Goal: Feedback & Contribution: Contribute content

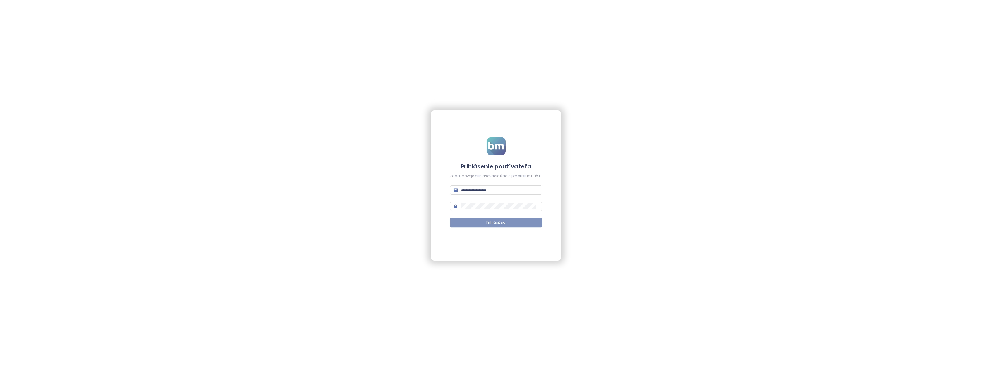
type input "**********"
click at [489, 222] on span "Prihlásiť sa" at bounding box center [495, 222] width 19 height 5
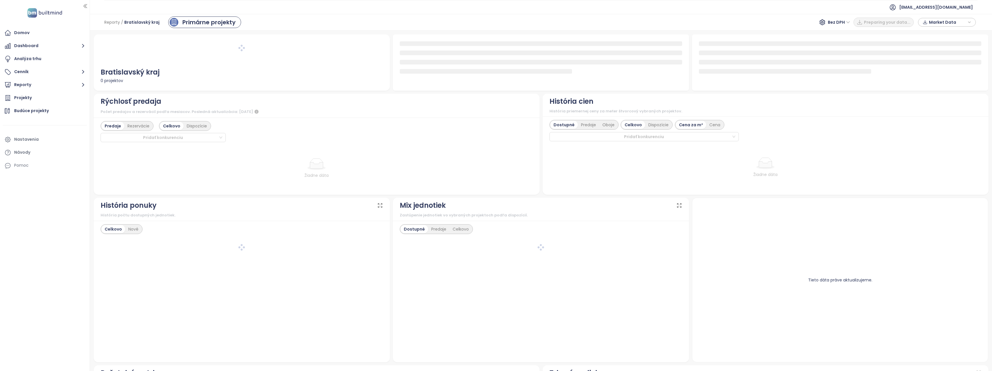
click at [205, 147] on div "Predaje Rezervácie Celkovo Dispozície Pridať konkurenciu Žiadne dáta" at bounding box center [317, 156] width 446 height 77
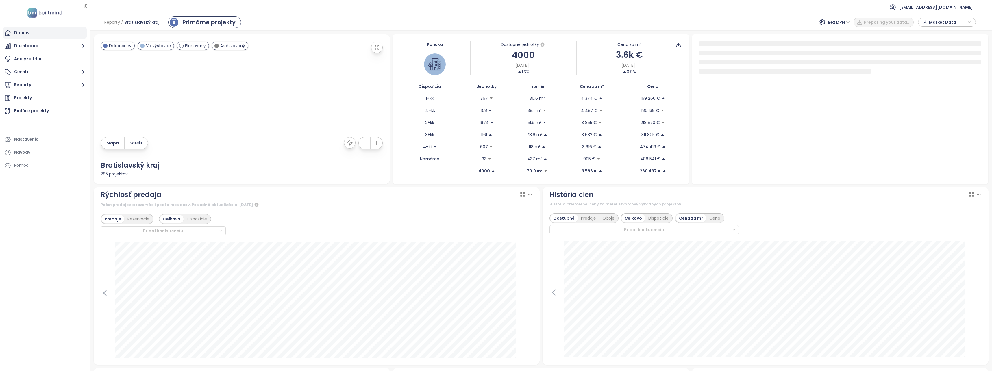
click at [29, 31] on div "Domov" at bounding box center [45, 33] width 84 height 12
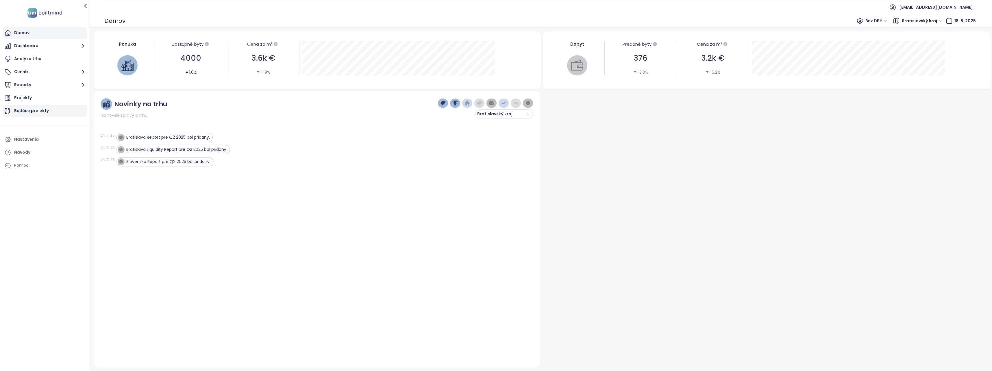
click at [55, 106] on div "Budúce projekty" at bounding box center [45, 111] width 84 height 12
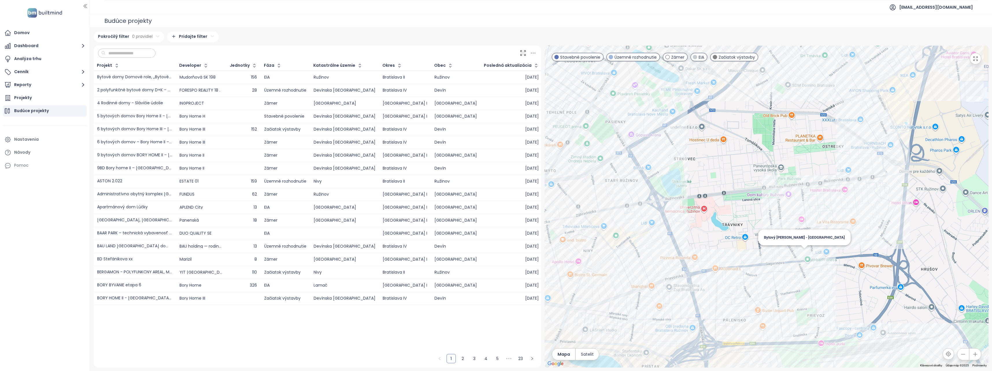
click at [803, 252] on div "Bytový dom Mierová - Gagarinova ulica" at bounding box center [766, 207] width 444 height 322
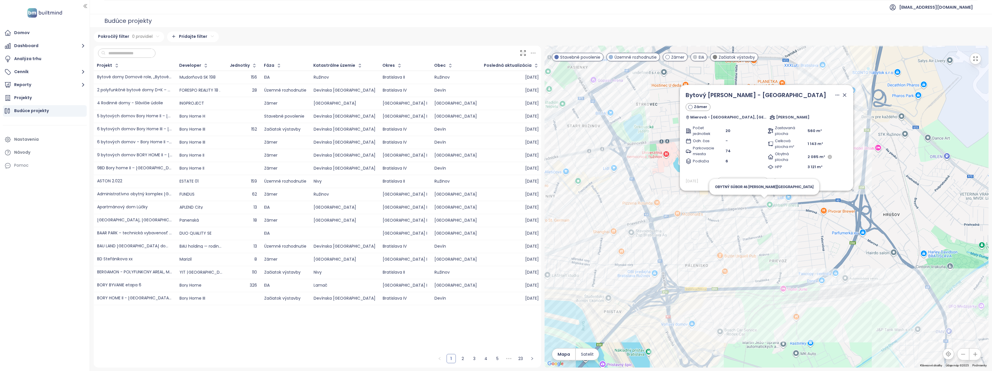
click at [762, 207] on div "Bytový dom Mierová - Gagarinova ulica Zámer Mierová - Gagarinova ulica, Bratisl…" at bounding box center [766, 207] width 444 height 322
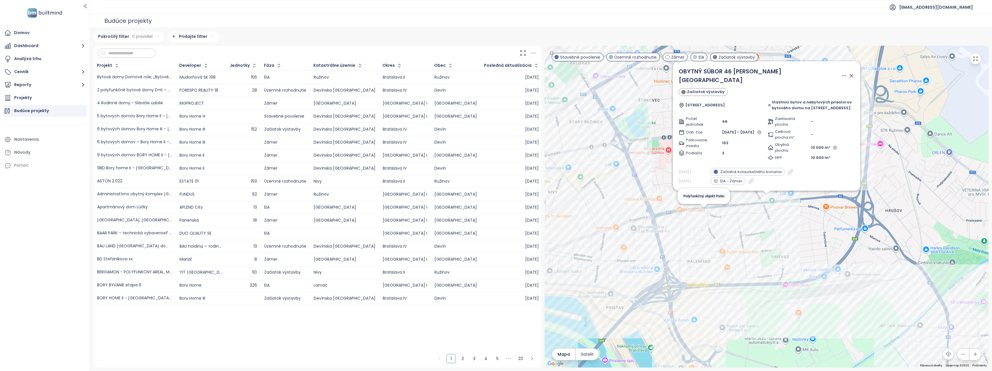
click at [704, 215] on div "OBYTNÝ SÚBOR 46 R.D. LEHNICE-SÁSA Začiatok výstavby Kaštieľska 2,4, Bratislava …" at bounding box center [766, 207] width 444 height 322
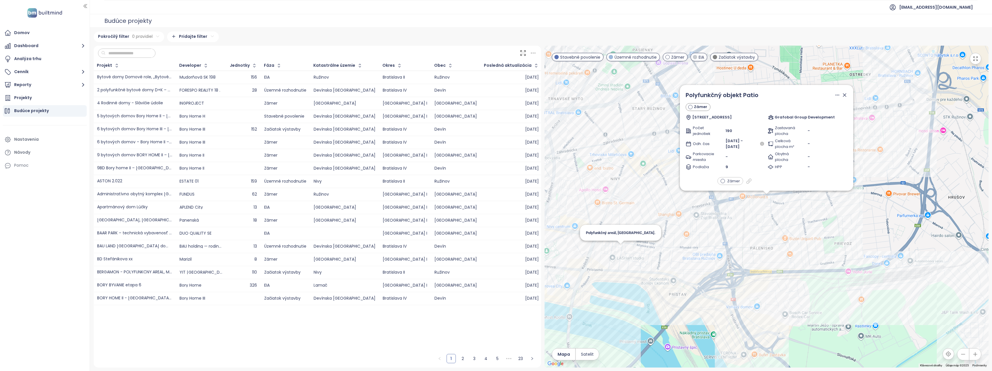
click at [617, 250] on div "Polyfunkčný objekt Patio Zámer Hraničná 10, 821 05 Bratislava Grafobal Group De…" at bounding box center [766, 207] width 444 height 322
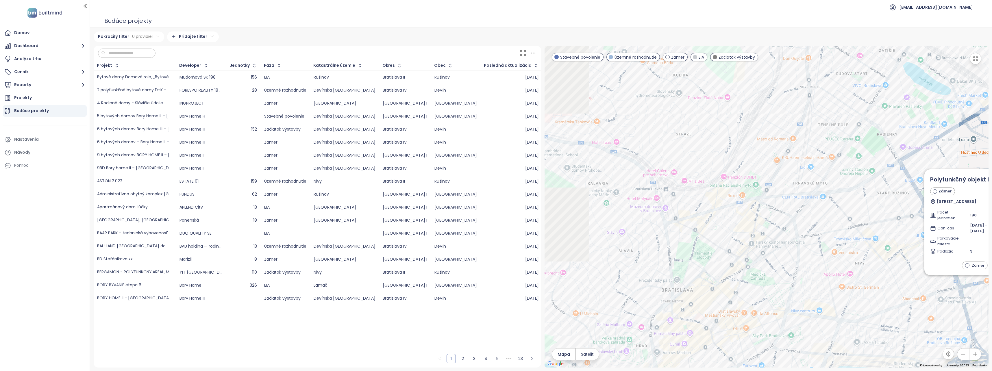
drag, startPoint x: 576, startPoint y: 241, endPoint x: 808, endPoint y: 324, distance: 246.6
click at [808, 324] on div "Polyfunkčný objekt Patio Zámer Hraničná 10, 821 05 Bratislava Grafobal Group De…" at bounding box center [766, 207] width 444 height 322
click at [838, 315] on div "Polyfunkčný objekt Patio Zámer Hraničná 10, 821 05 Bratislava Grafobal Group De…" at bounding box center [766, 207] width 444 height 322
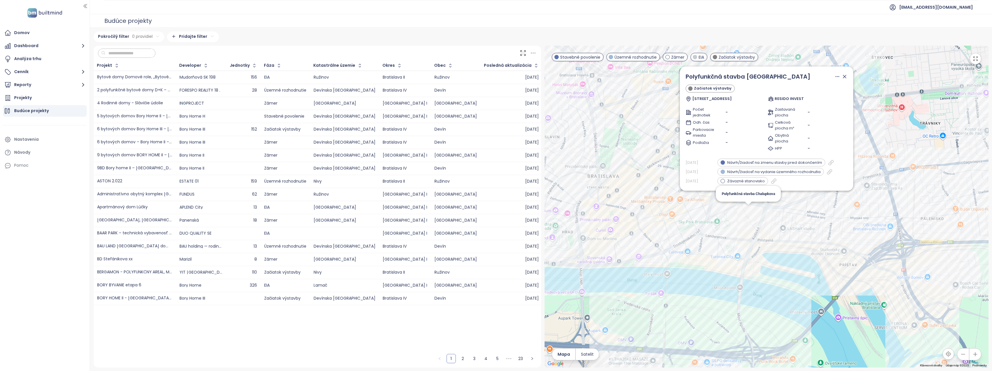
click at [745, 212] on div "Polyfunkčná stavba TWIN CITY Začiatok výstavby Karadžičova 2, 811 08 Bratislava…" at bounding box center [766, 207] width 444 height 322
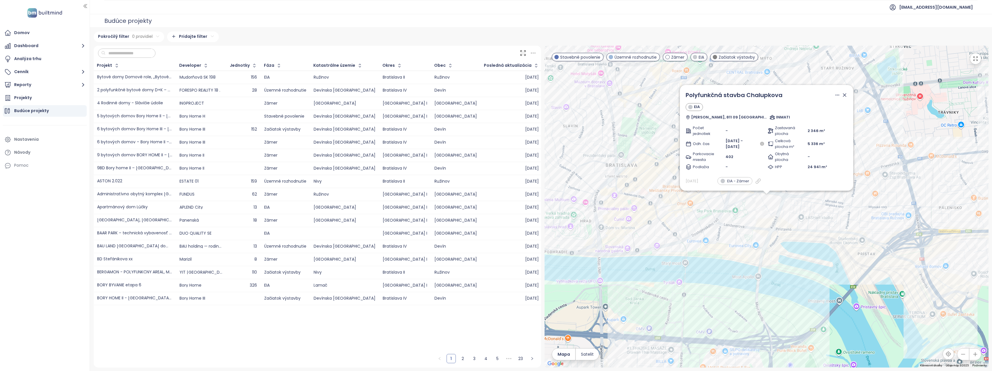
click at [789, 215] on div "Polyfunkčná stavba Chalupkova EIA Chalupkova, 811 09 Bratislava INMATI Počet je…" at bounding box center [766, 207] width 444 height 322
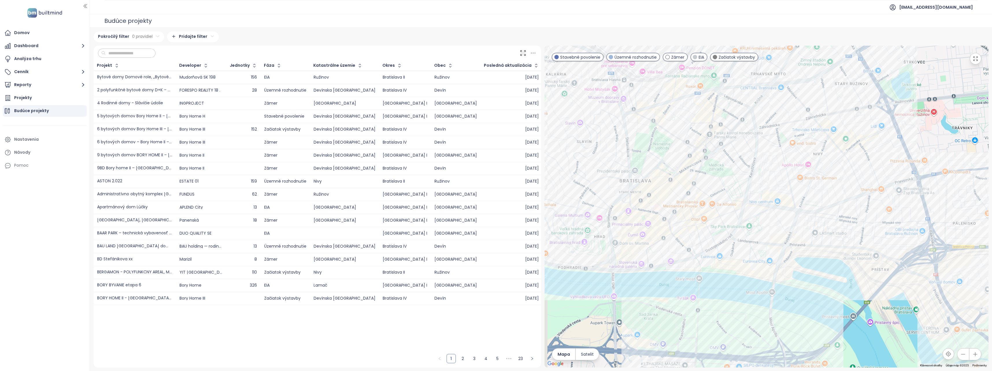
drag, startPoint x: 740, startPoint y: 210, endPoint x: 753, endPoint y: 199, distance: 17.4
click at [753, 198] on div at bounding box center [766, 207] width 444 height 322
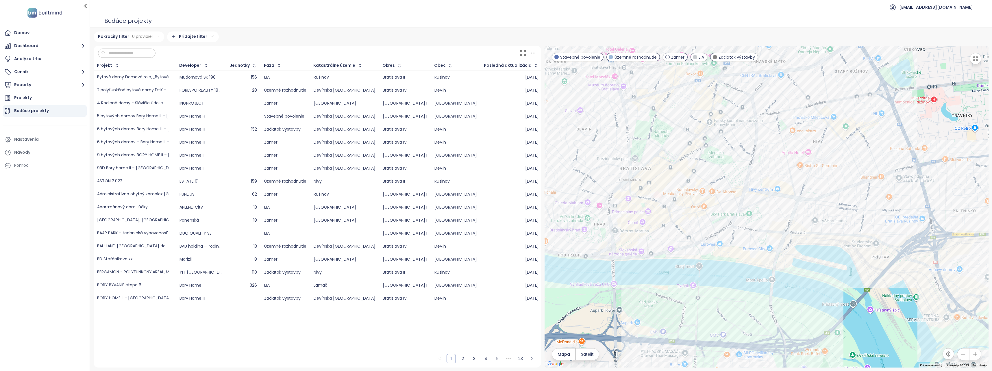
click at [692, 303] on div at bounding box center [766, 207] width 444 height 322
click at [686, 306] on div "Green Park" at bounding box center [766, 207] width 444 height 322
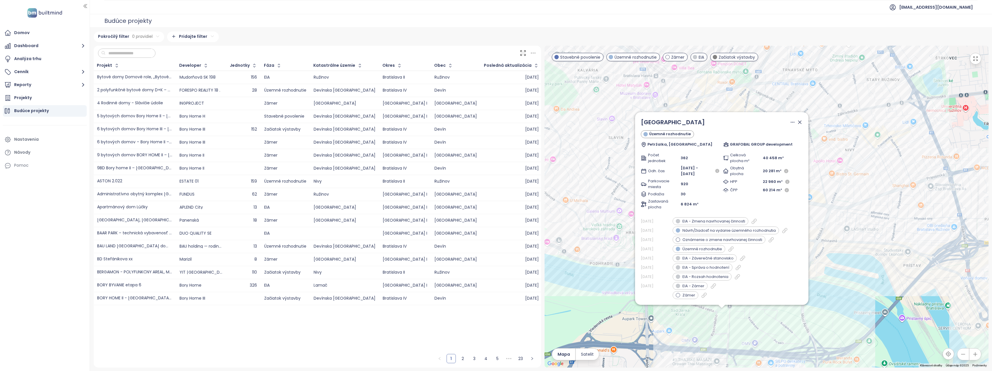
drag, startPoint x: 862, startPoint y: 171, endPoint x: 815, endPoint y: 292, distance: 129.7
click at [815, 292] on div "Green Park Územné rozhodnutie Petržalka, Bratislava GRAFOBAL GROUP development …" at bounding box center [766, 207] width 444 height 322
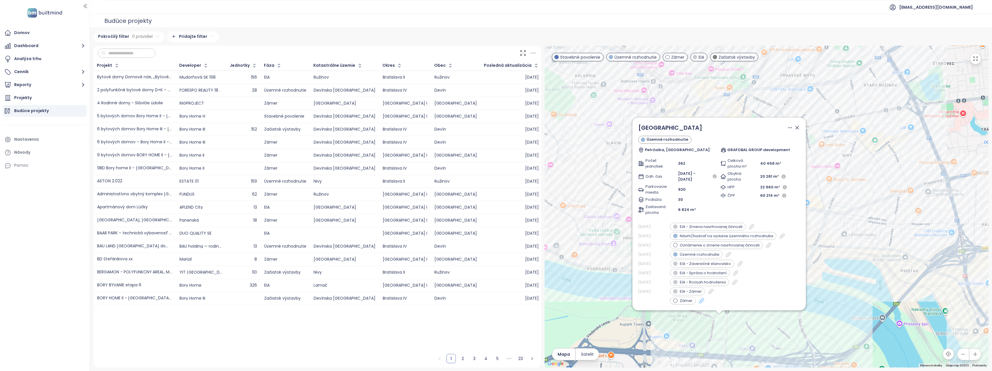
click at [698, 299] on icon at bounding box center [701, 301] width 6 height 6
click at [860, 196] on div "Green Park Územné rozhodnutie Petržalka, Bratislava GRAFOBAL GROUP development …" at bounding box center [766, 207] width 444 height 322
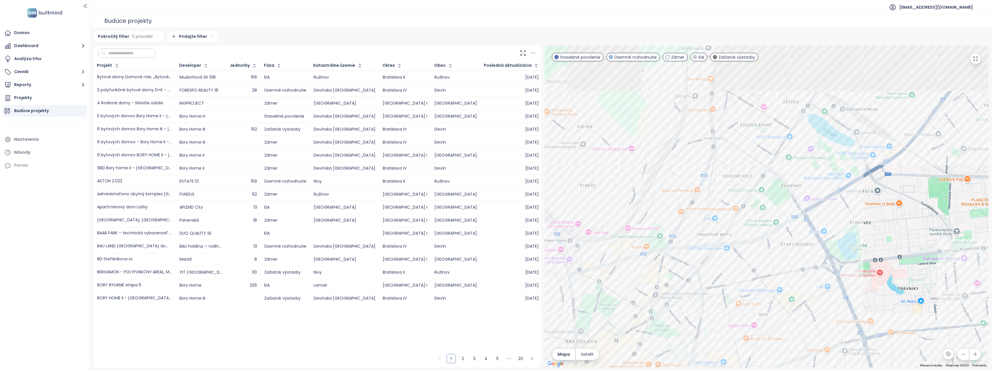
drag, startPoint x: 770, startPoint y: 138, endPoint x: 680, endPoint y: 309, distance: 192.8
click at [680, 309] on div at bounding box center [766, 207] width 444 height 322
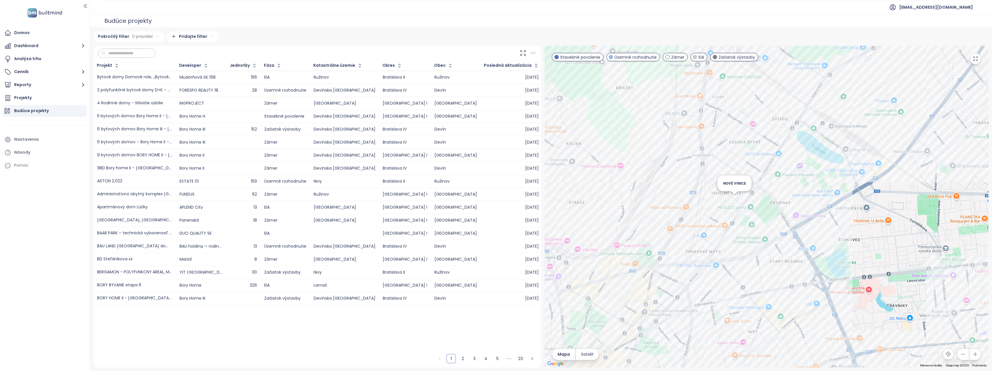
click at [732, 199] on div "NOVÉ VINICE" at bounding box center [766, 207] width 444 height 322
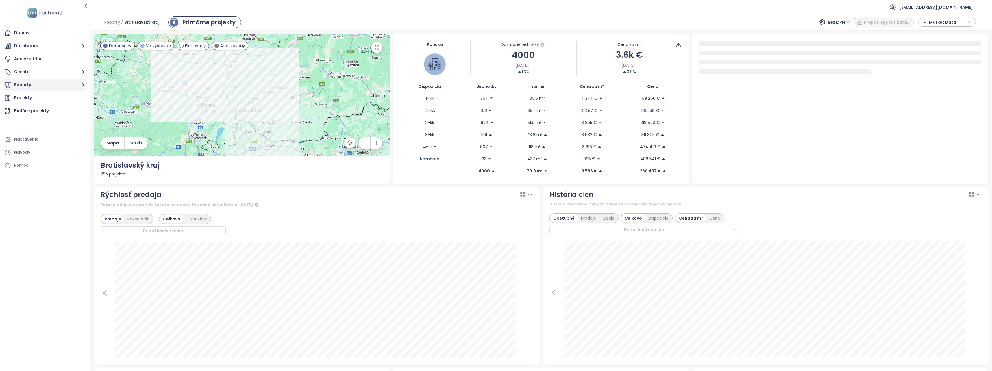
click at [39, 85] on button "Reporty" at bounding box center [45, 85] width 84 height 12
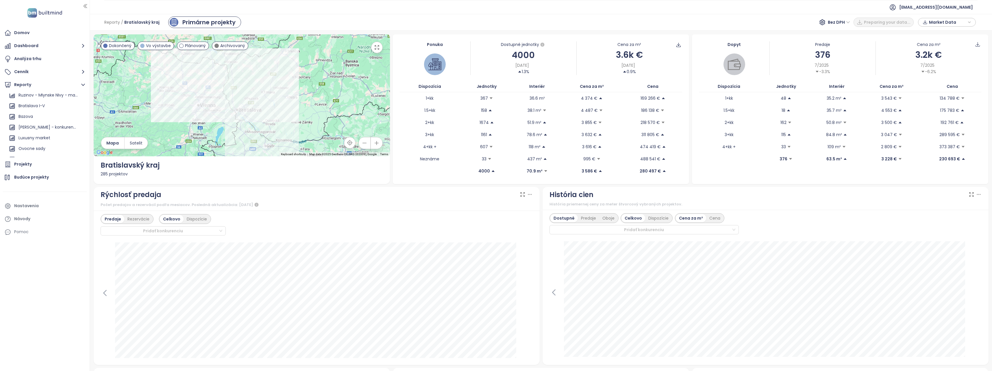
scroll to position [138, 0]
click at [49, 97] on div "Exnarova" at bounding box center [46, 98] width 78 height 9
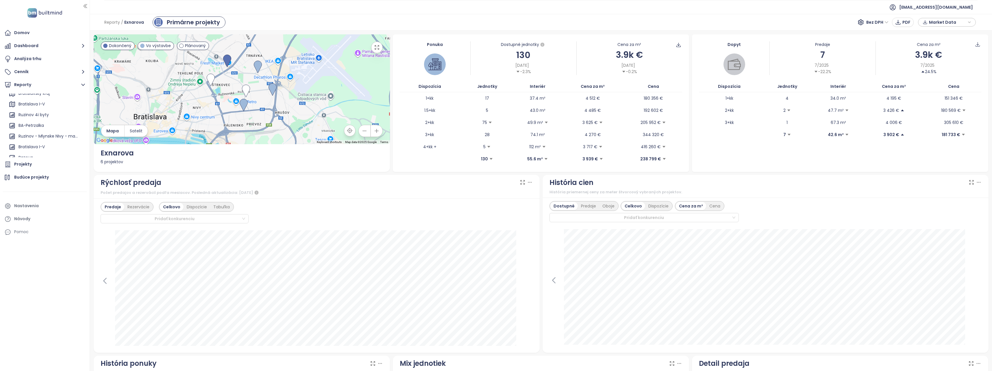
scroll to position [0, 0]
click at [43, 101] on div "Pridať report" at bounding box center [30, 97] width 25 height 7
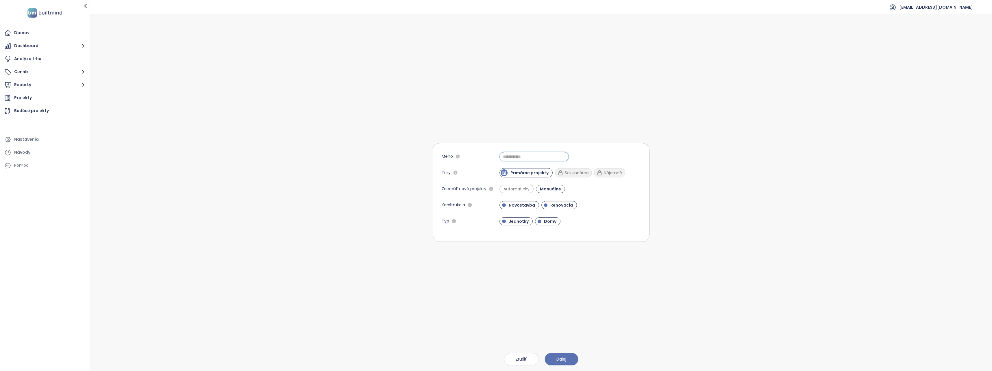
click at [548, 157] on input "Meno" at bounding box center [533, 156] width 69 height 9
click at [604, 122] on div "Meno Trhy Primárne projekty Sekundárne Nájomné Zahrnúť nové projekty Automatick…" at bounding box center [541, 192] width 217 height 357
click at [535, 159] on input "Meno" at bounding box center [533, 156] width 69 height 9
type input "**********"
click at [555, 354] on button "Ďalej" at bounding box center [561, 359] width 34 height 12
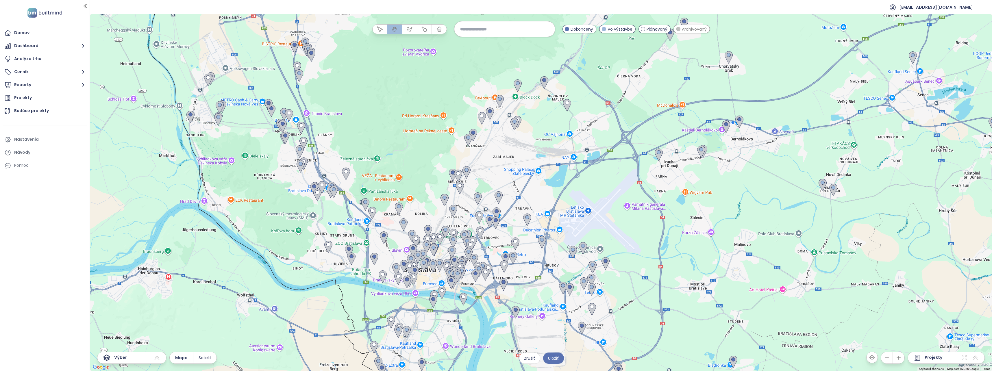
drag, startPoint x: 573, startPoint y: 271, endPoint x: 576, endPoint y: 213, distance: 58.2
click at [576, 213] on div at bounding box center [541, 192] width 902 height 357
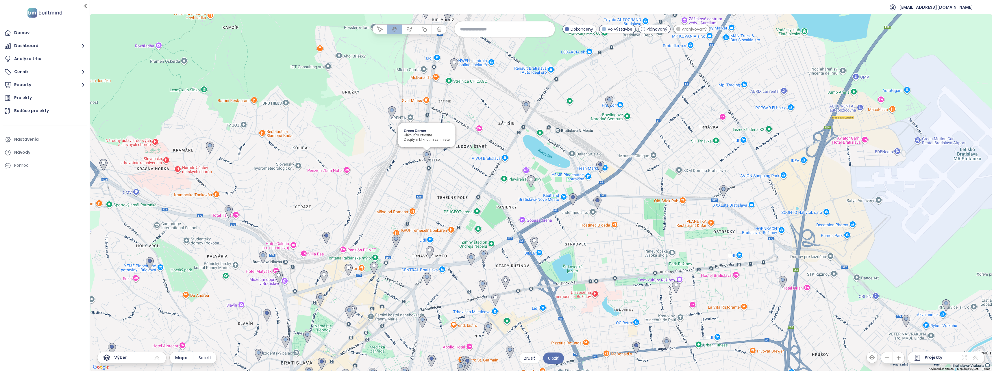
click at [426, 155] on img at bounding box center [426, 156] width 13 height 17
click at [572, 197] on img at bounding box center [572, 199] width 13 height 17
click at [979, 359] on div "Projekty" at bounding box center [945, 358] width 77 height 12
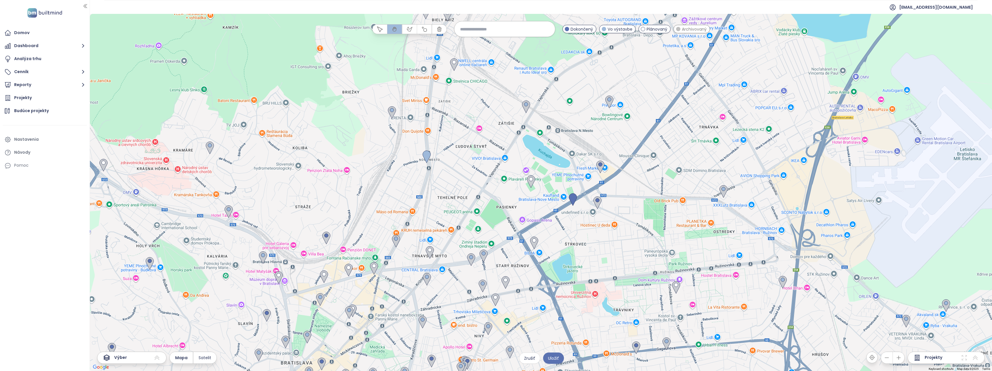
click at [975, 359] on icon at bounding box center [974, 357] width 7 height 7
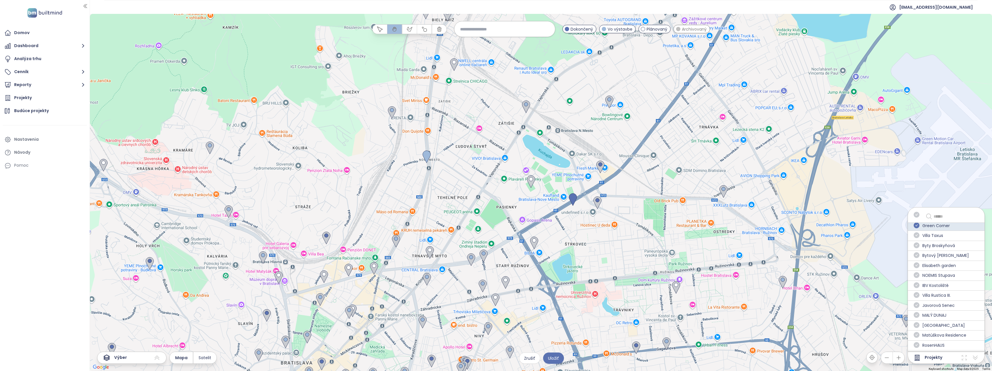
scroll to position [462, 0]
click at [557, 359] on span "Uložiť" at bounding box center [553, 358] width 11 height 6
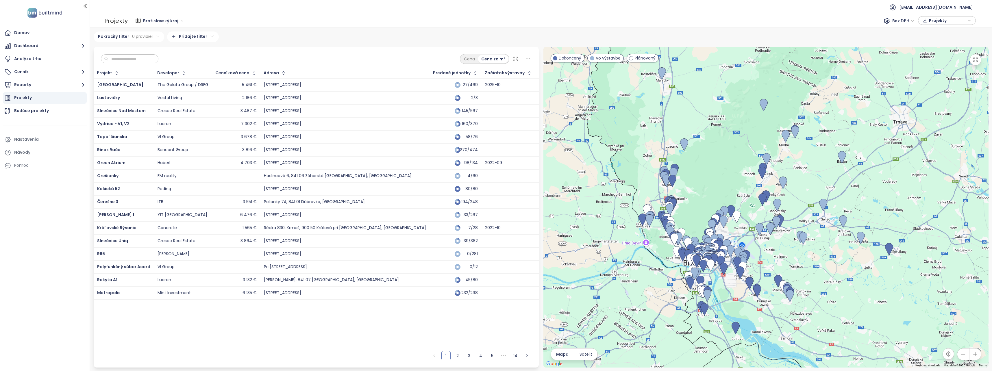
click at [368, 327] on div "Projekt Developer Cenníková cena Adresa Predané jednotky Začiatok výstavby Zači…" at bounding box center [316, 208] width 445 height 280
click at [32, 86] on button "Reporty" at bounding box center [45, 85] width 84 height 12
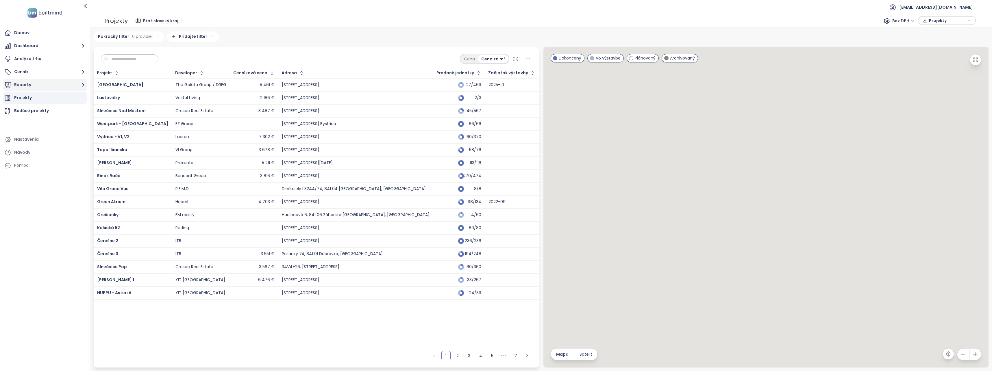
click at [65, 86] on button "Reporty" at bounding box center [45, 85] width 84 height 12
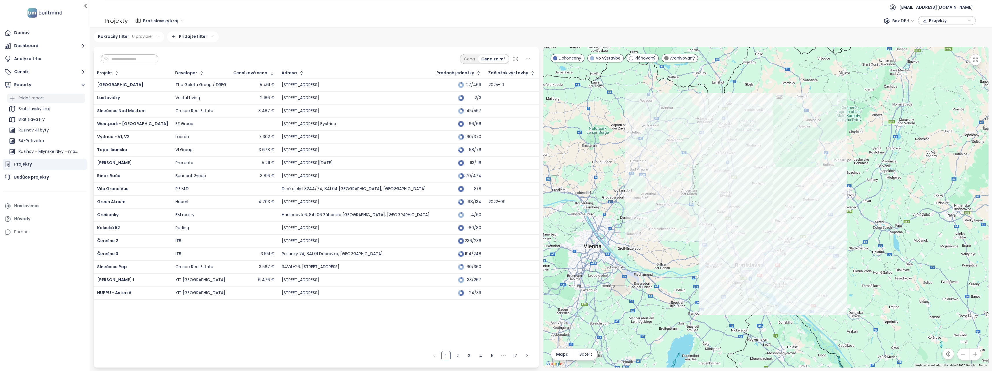
click at [60, 94] on div "Pridať report" at bounding box center [46, 98] width 78 height 9
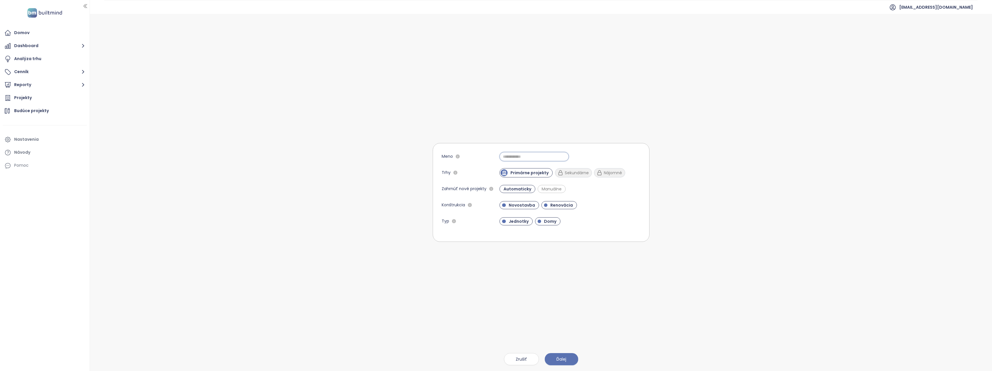
drag, startPoint x: 541, startPoint y: 156, endPoint x: 541, endPoint y: 153, distance: 3.0
click at [541, 155] on input "Meno" at bounding box center [533, 156] width 69 height 9
type input "**********"
click at [559, 354] on button "Ďalej" at bounding box center [561, 359] width 34 height 12
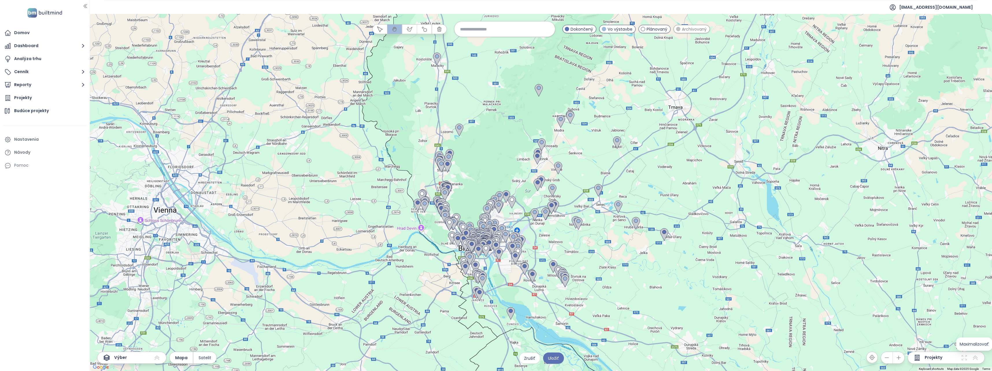
click at [974, 359] on icon at bounding box center [974, 357] width 7 height 7
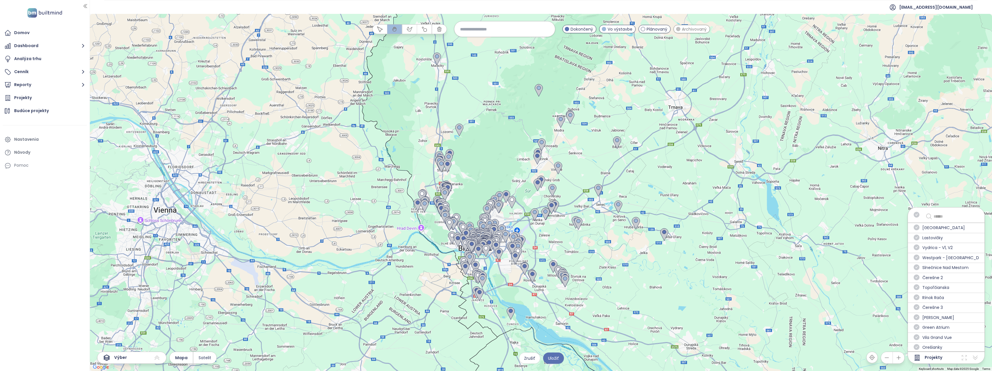
click at [932, 213] on icon at bounding box center [928, 216] width 7 height 7
click at [937, 216] on input "text" at bounding box center [954, 216] width 42 height 7
type input "****"
click at [915, 228] on icon "check-circle" at bounding box center [916, 227] width 6 height 6
click at [916, 236] on icon "check-circle" at bounding box center [916, 238] width 6 height 6
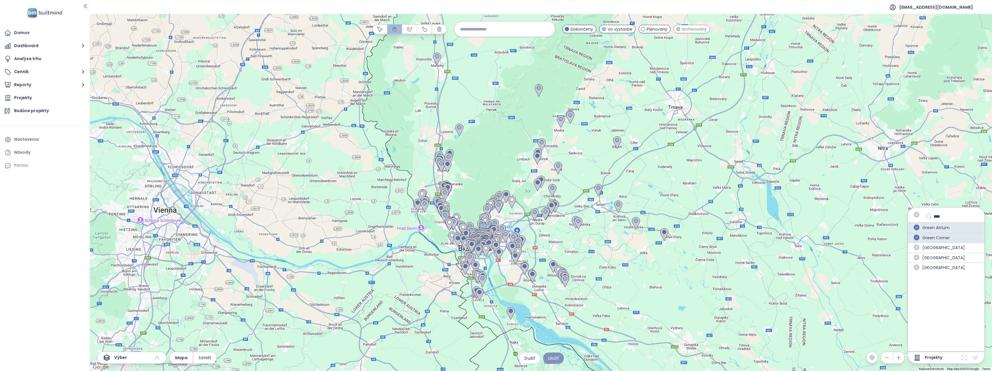
click at [553, 355] on button "Uložiť" at bounding box center [553, 357] width 21 height 11
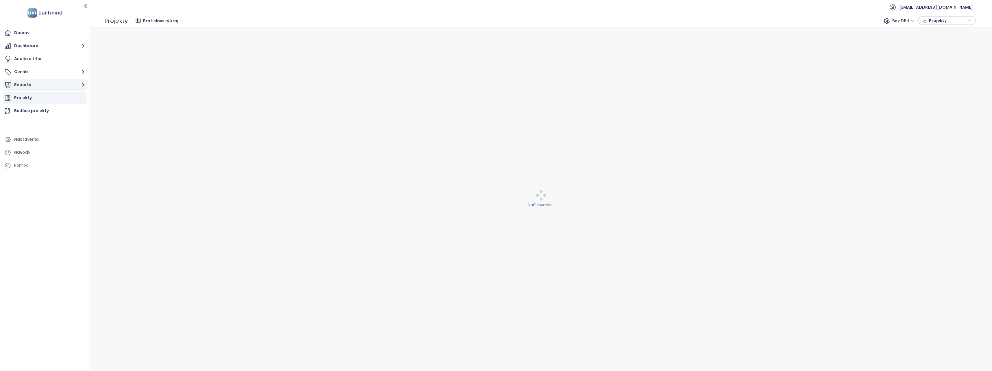
click at [62, 88] on button "Reporty" at bounding box center [45, 85] width 84 height 12
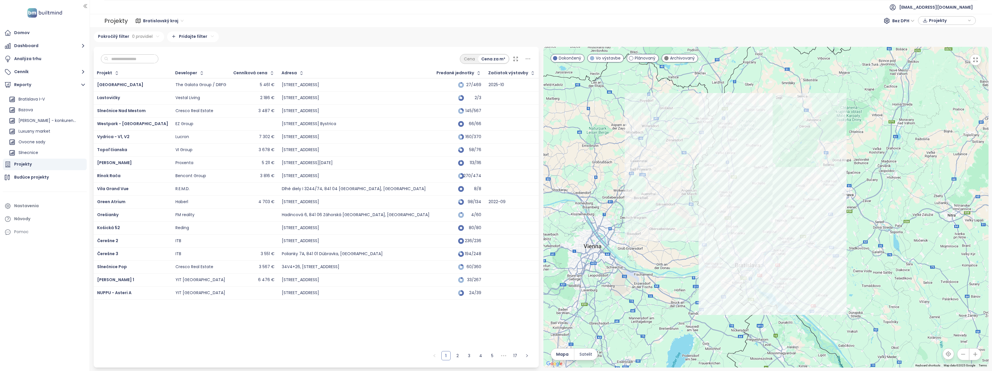
scroll to position [138, 0]
click at [54, 176] on div "Budúce projekty" at bounding box center [45, 178] width 84 height 12
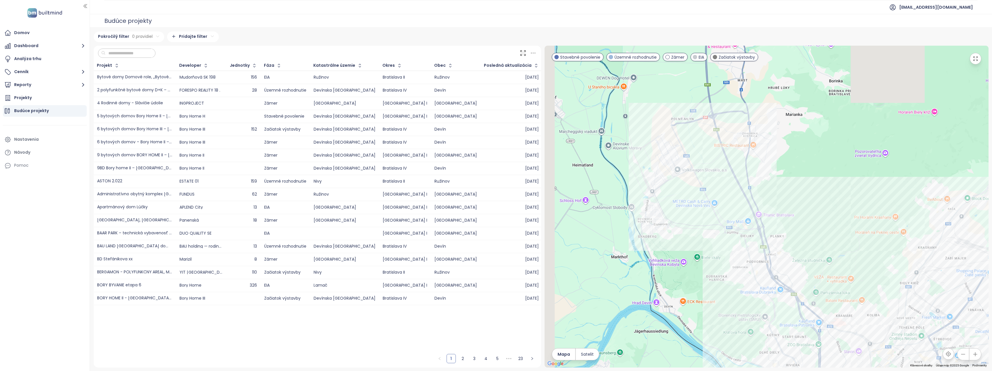
drag, startPoint x: 623, startPoint y: 112, endPoint x: 701, endPoint y: 248, distance: 156.2
click at [701, 248] on div at bounding box center [766, 207] width 444 height 322
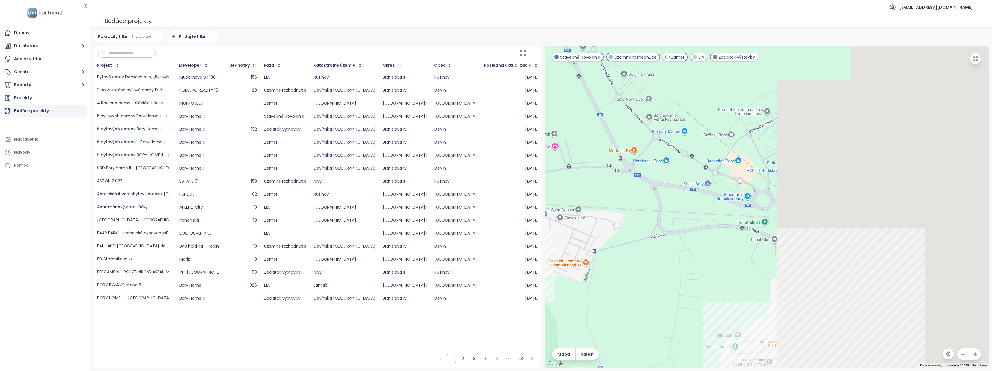
drag, startPoint x: 866, startPoint y: 271, endPoint x: 527, endPoint y: 227, distance: 341.1
click at [527, 227] on div "Projekt Developer Jednotky Fáza Katastrálne územie Okres Obec Posledná aktualiz…" at bounding box center [541, 207] width 894 height 322
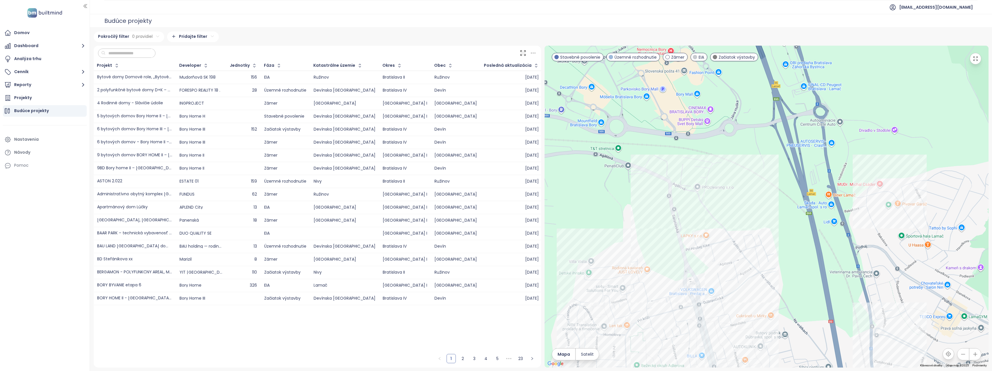
drag, startPoint x: 696, startPoint y: 255, endPoint x: 646, endPoint y: 192, distance: 80.6
click at [646, 196] on div at bounding box center [766, 207] width 444 height 322
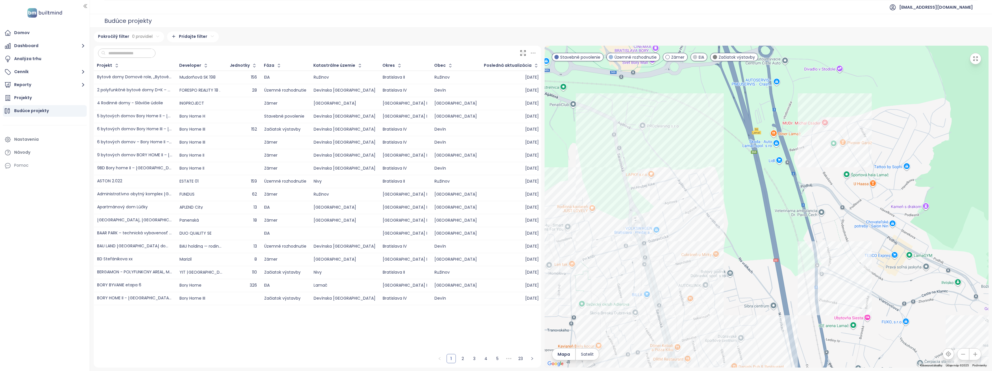
drag, startPoint x: 751, startPoint y: 258, endPoint x: 697, endPoint y: 198, distance: 80.5
click at [697, 198] on div at bounding box center [766, 207] width 444 height 322
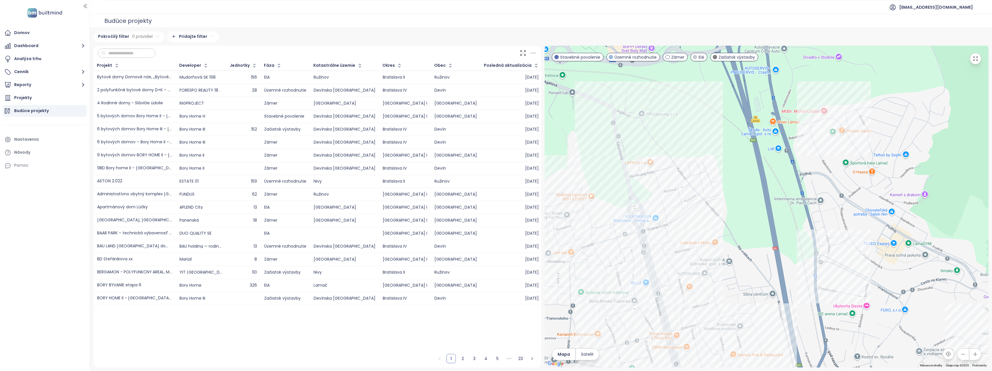
drag, startPoint x: 673, startPoint y: 240, endPoint x: 671, endPoint y: 192, distance: 48.0
click at [671, 192] on div at bounding box center [766, 207] width 444 height 322
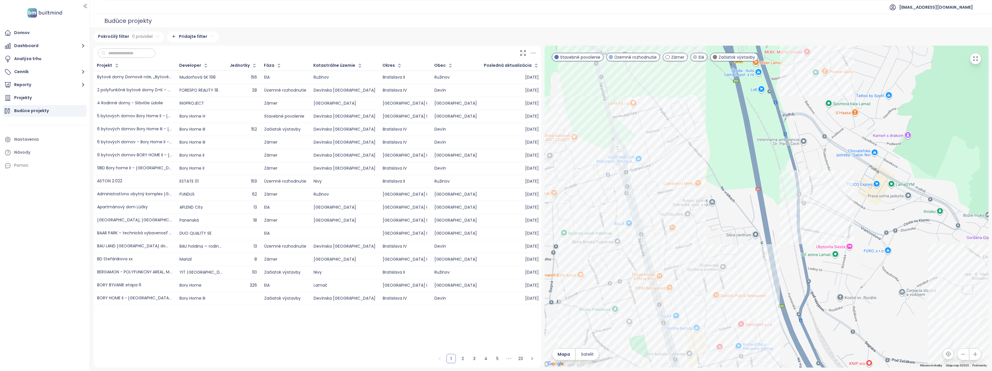
drag, startPoint x: 669, startPoint y: 268, endPoint x: 653, endPoint y: 243, distance: 29.2
click at [653, 243] on div at bounding box center [766, 207] width 444 height 322
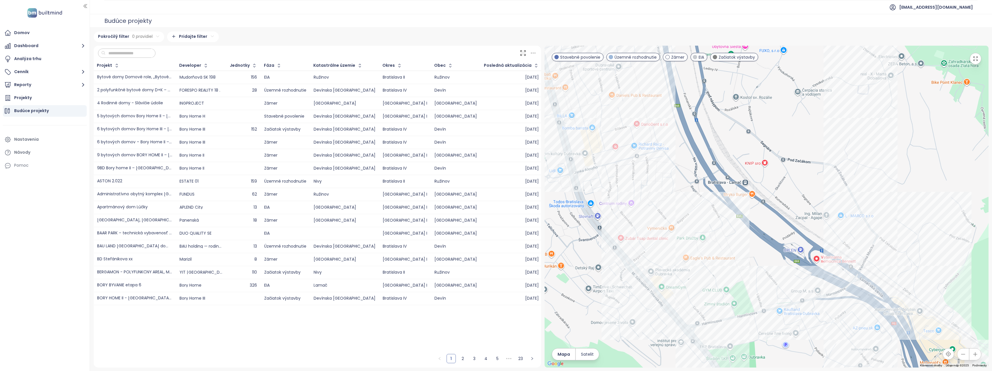
drag, startPoint x: 759, startPoint y: 303, endPoint x: 655, endPoint y: 101, distance: 227.6
click at [655, 101] on div at bounding box center [766, 207] width 444 height 322
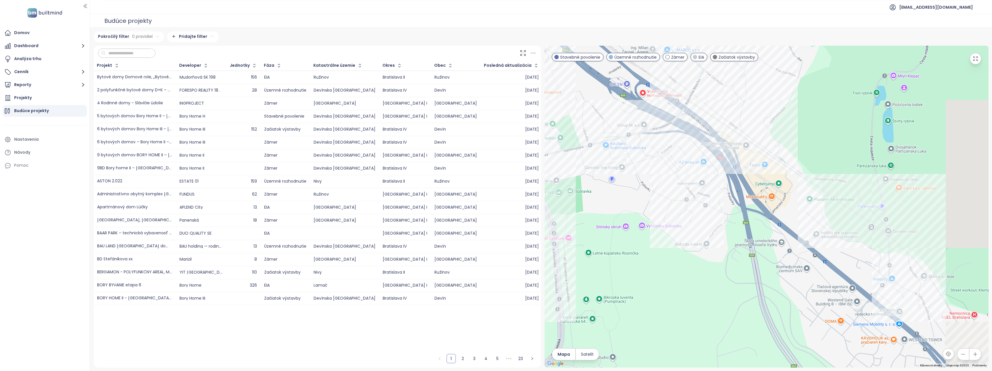
drag, startPoint x: 743, startPoint y: 288, endPoint x: 570, endPoint y: 122, distance: 240.1
click at [570, 122] on div at bounding box center [766, 207] width 444 height 322
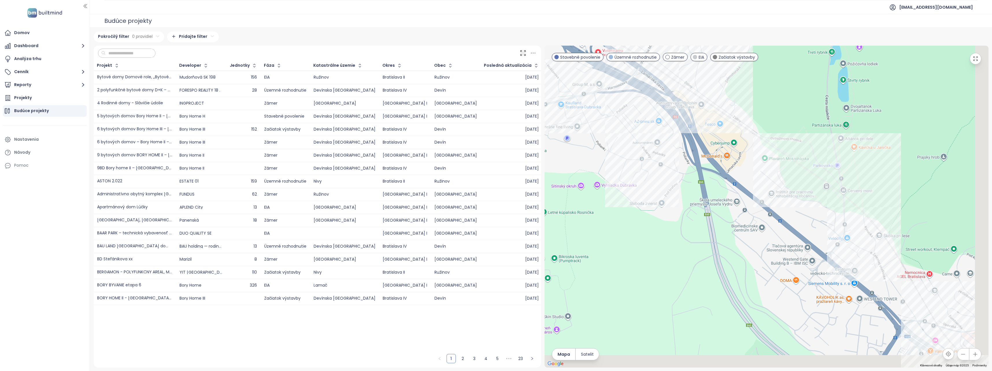
drag, startPoint x: 730, startPoint y: 220, endPoint x: 556, endPoint y: 68, distance: 231.3
click at [556, 68] on div at bounding box center [766, 207] width 444 height 322
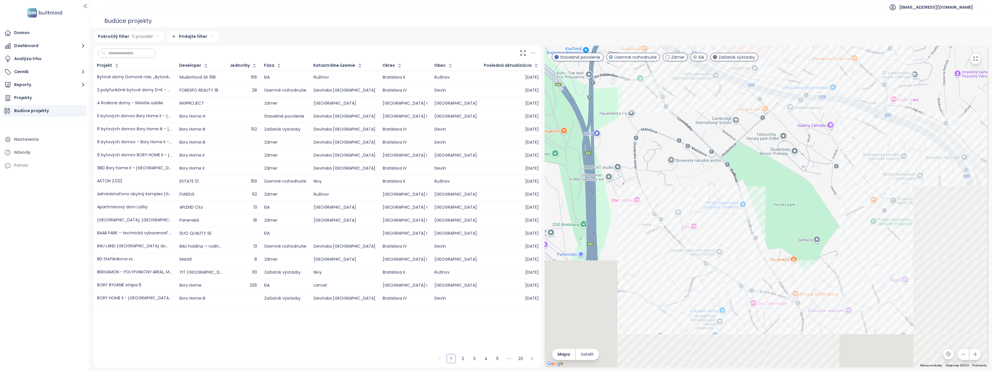
drag, startPoint x: 698, startPoint y: 188, endPoint x: 583, endPoint y: 16, distance: 207.5
click at [583, 16] on div "Budúce projekty Pokročilý filter 0 pravidiel Pridajte filter Projekt Developer …" at bounding box center [541, 192] width 902 height 357
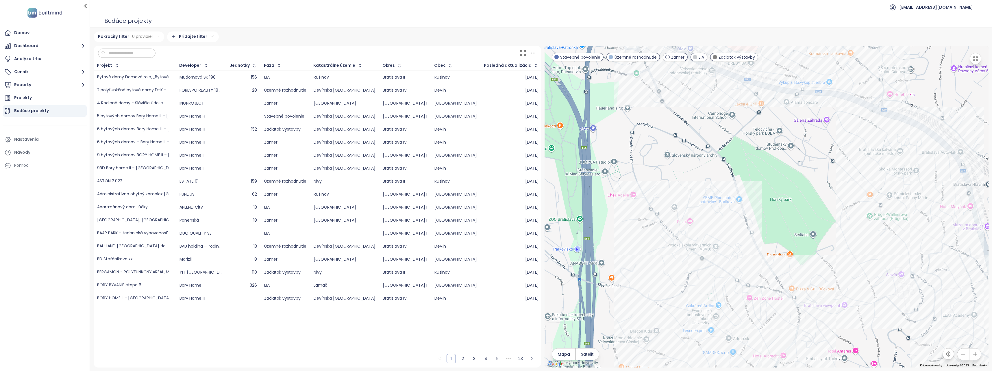
drag, startPoint x: 645, startPoint y: 133, endPoint x: 653, endPoint y: 67, distance: 66.4
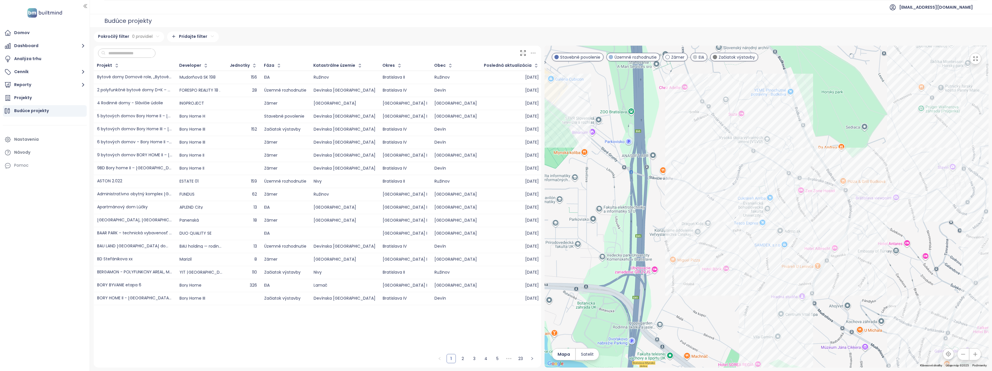
drag, startPoint x: 622, startPoint y: 215, endPoint x: 674, endPoint y: 108, distance: 119.1
click at [674, 108] on div at bounding box center [766, 207] width 444 height 322
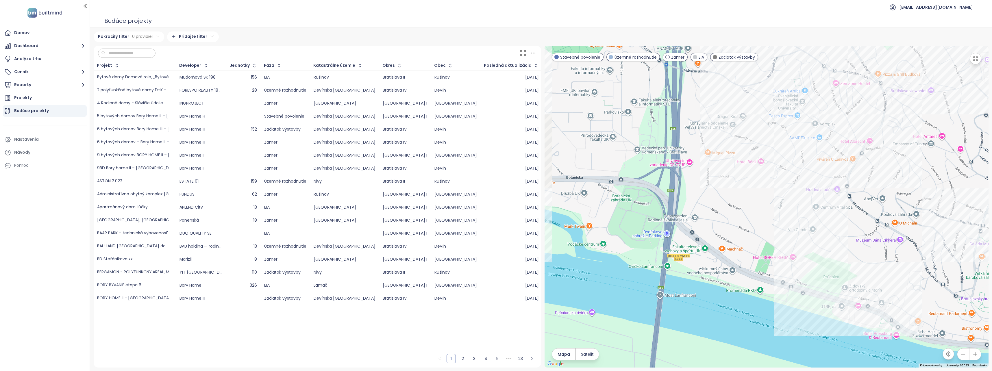
drag, startPoint x: 665, startPoint y: 177, endPoint x: 701, endPoint y: 69, distance: 113.4
click at [701, 69] on div at bounding box center [766, 207] width 444 height 322
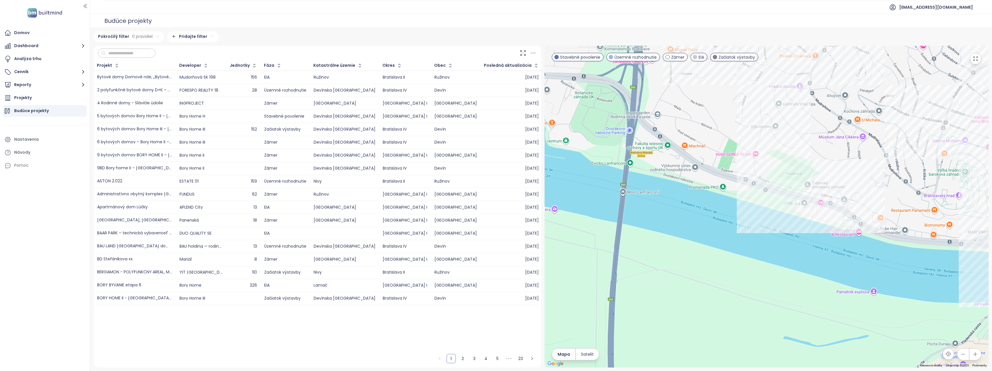
drag, startPoint x: 768, startPoint y: 195, endPoint x: 727, endPoint y: 102, distance: 101.1
click at [727, 102] on div at bounding box center [766, 207] width 444 height 322
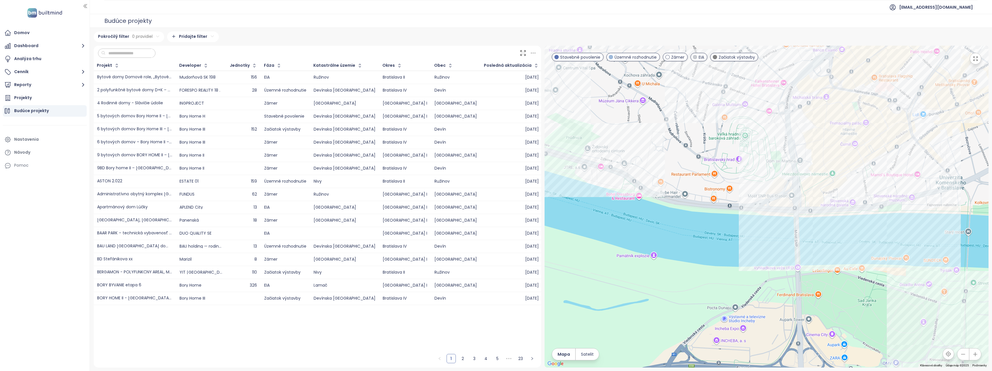
drag, startPoint x: 844, startPoint y: 132, endPoint x: 681, endPoint y: 110, distance: 164.2
click at [681, 110] on div at bounding box center [766, 207] width 444 height 322
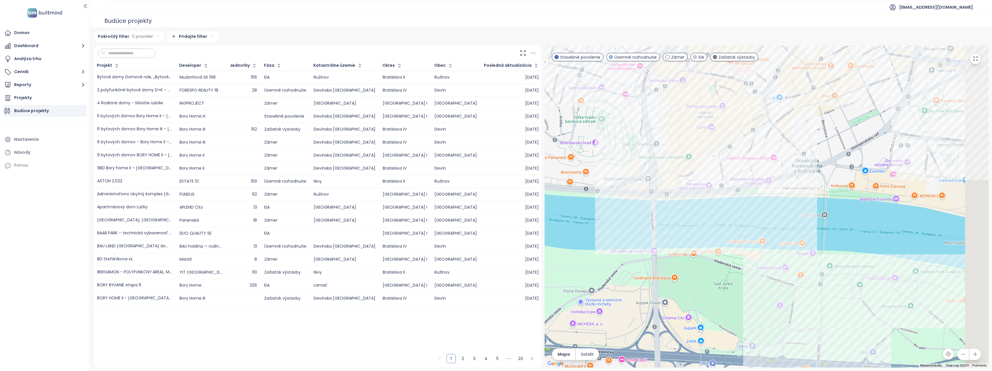
drag, startPoint x: 790, startPoint y: 131, endPoint x: 652, endPoint y: 114, distance: 138.2
click at [652, 114] on div at bounding box center [766, 207] width 444 height 322
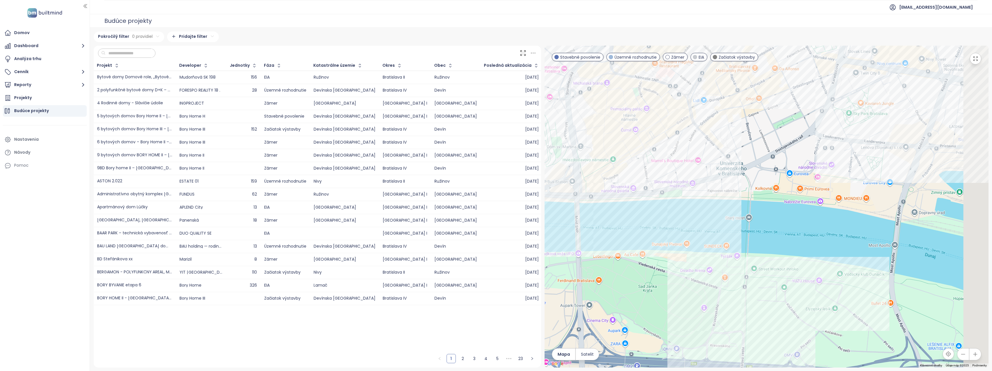
drag, startPoint x: 765, startPoint y: 111, endPoint x: 675, endPoint y: 113, distance: 90.2
click at [675, 113] on div at bounding box center [766, 207] width 444 height 322
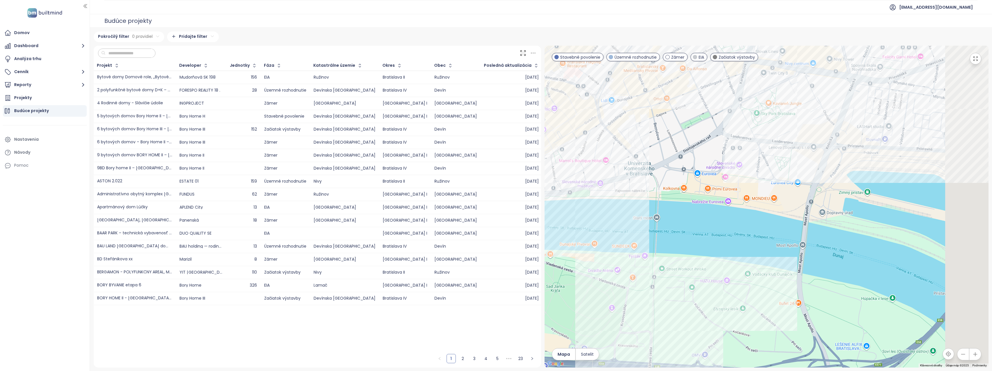
drag, startPoint x: 739, startPoint y: 113, endPoint x: 656, endPoint y: 113, distance: 83.2
click at [656, 113] on div at bounding box center [766, 207] width 444 height 322
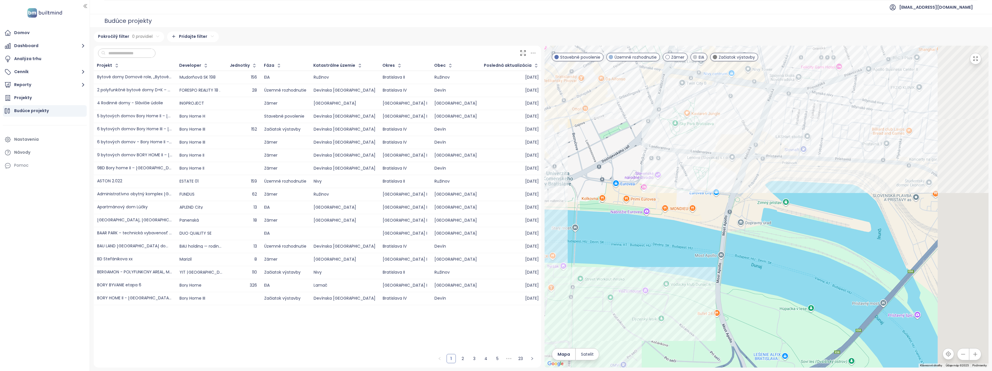
drag, startPoint x: 749, startPoint y: 119, endPoint x: 673, endPoint y: 131, distance: 77.7
click at [673, 131] on div at bounding box center [766, 207] width 444 height 322
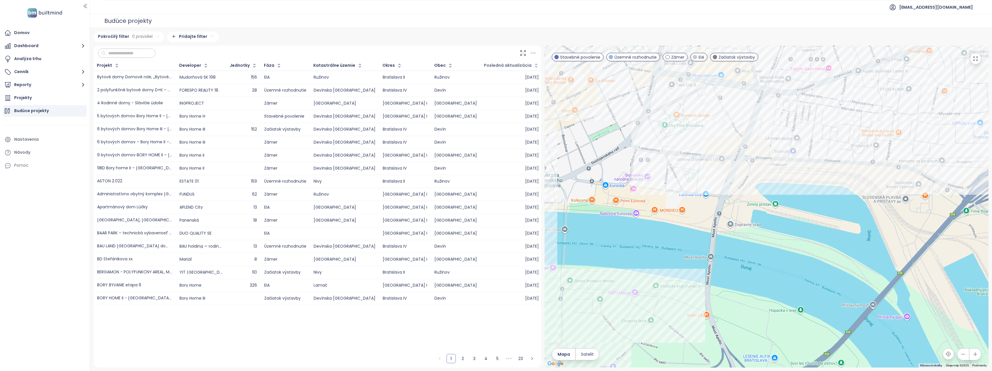
click at [517, 64] on div "Posledná aktualizácia" at bounding box center [508, 66] width 48 height 4
click at [533, 67] on icon "button" at bounding box center [536, 66] width 6 height 6
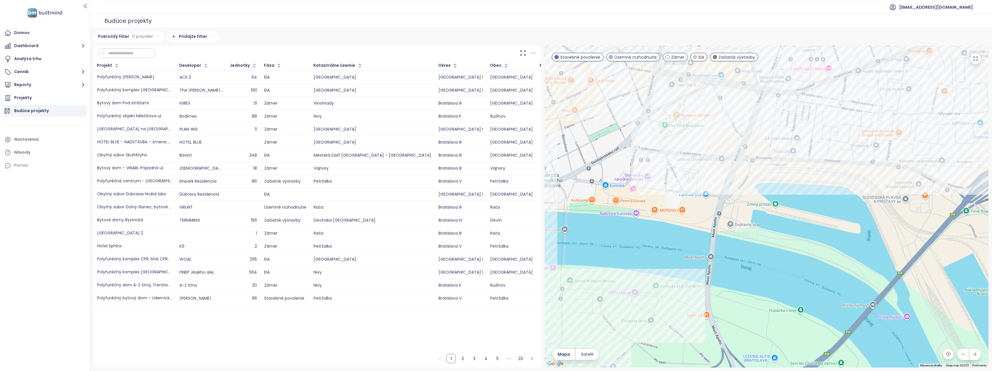
click at [589, 67] on icon "button" at bounding box center [591, 65] width 4 height 7
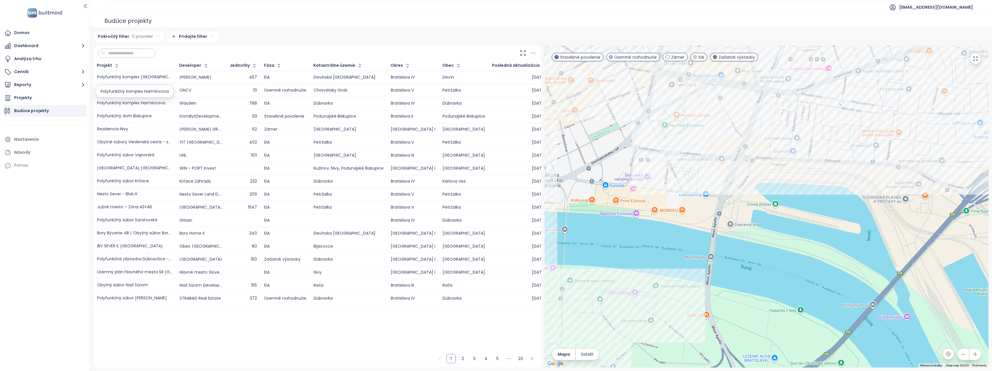
click at [160, 104] on div "Polyfunkčný komplex Harmincova" at bounding box center [131, 103] width 68 height 4
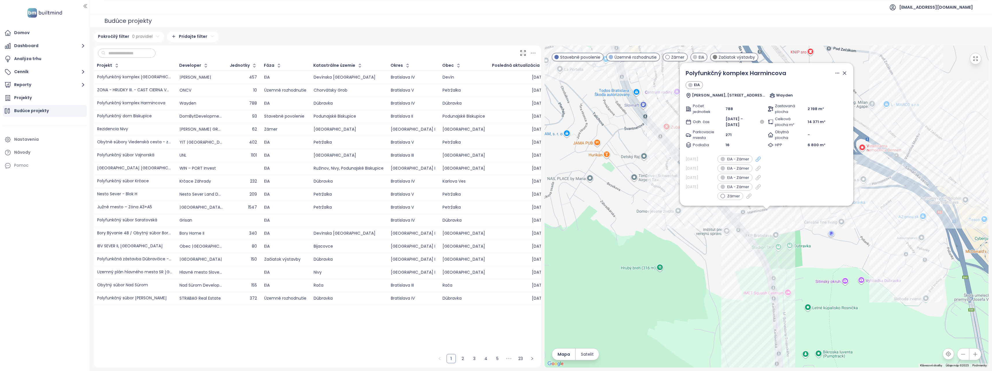
click at [757, 159] on icon at bounding box center [757, 159] width 5 height 5
click at [55, 93] on div "Projekty" at bounding box center [45, 98] width 84 height 12
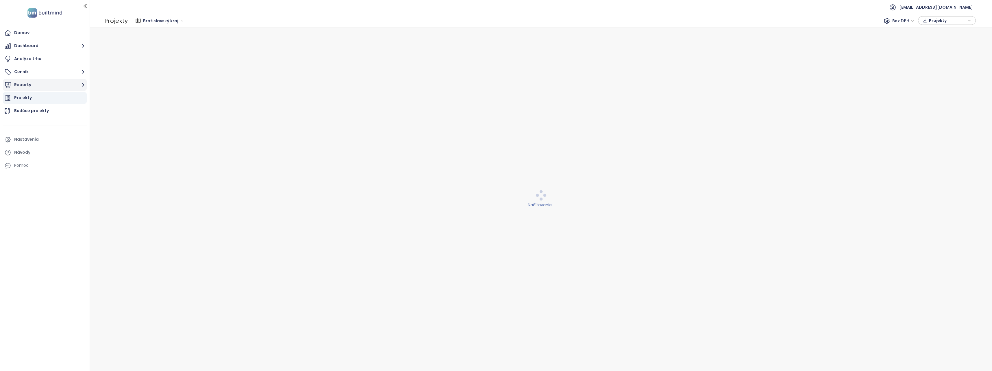
click at [57, 86] on button "Reporty" at bounding box center [45, 85] width 84 height 12
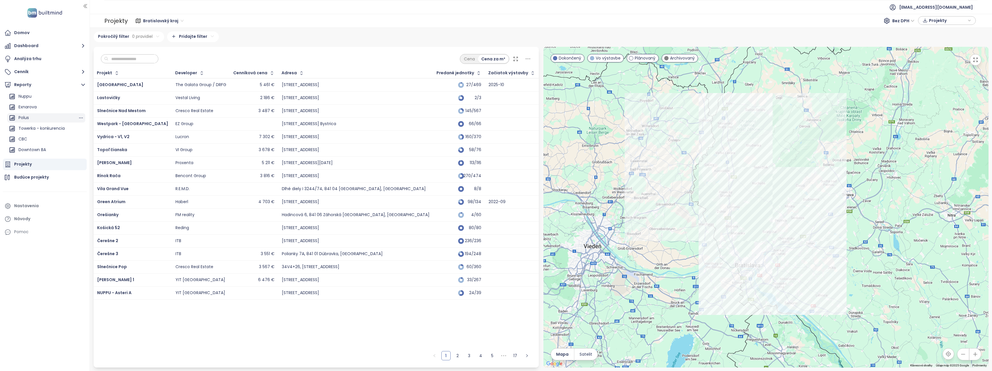
scroll to position [138, 0]
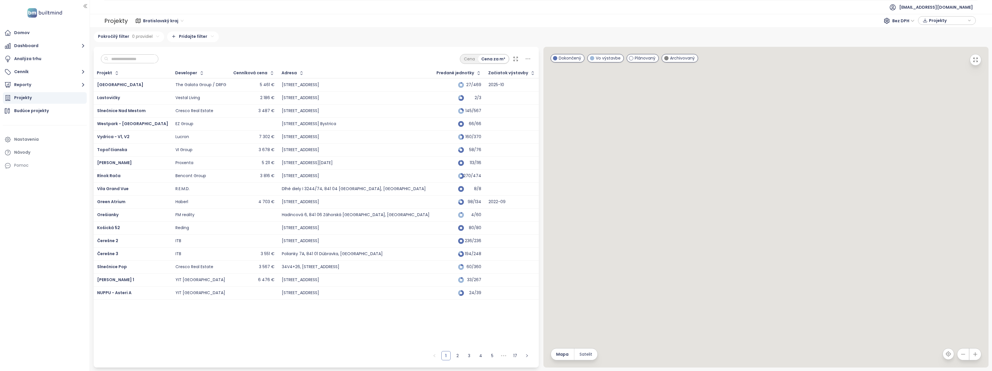
click at [63, 78] on ul "Domov Dashboard Analýza trhu Cenník Reporty Projekty Budúce projekty Nastavenia…" at bounding box center [45, 99] width 84 height 144
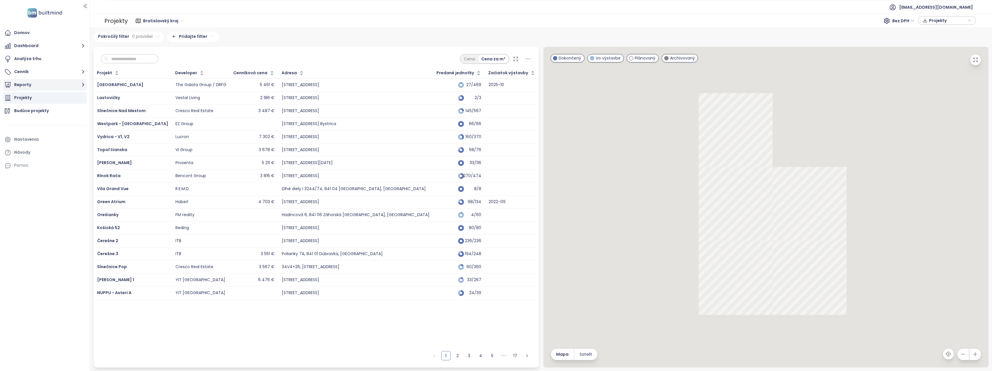
click at [63, 81] on button "Reporty" at bounding box center [45, 85] width 84 height 12
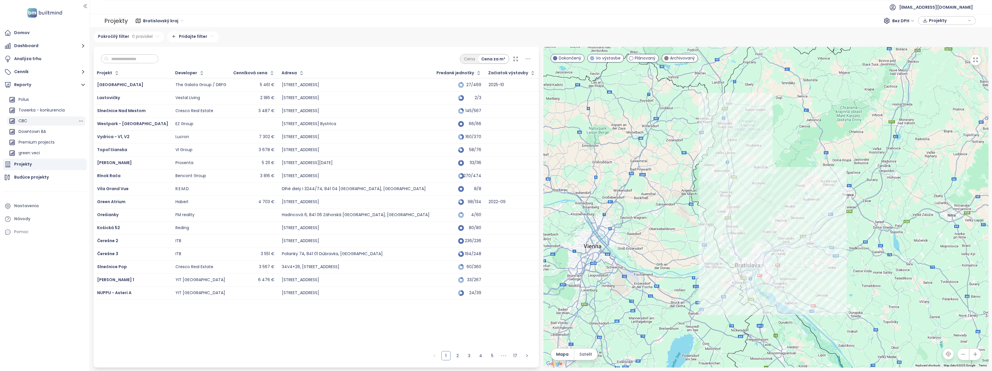
scroll to position [149, 0]
click at [57, 149] on div "green veci" at bounding box center [46, 152] width 78 height 9
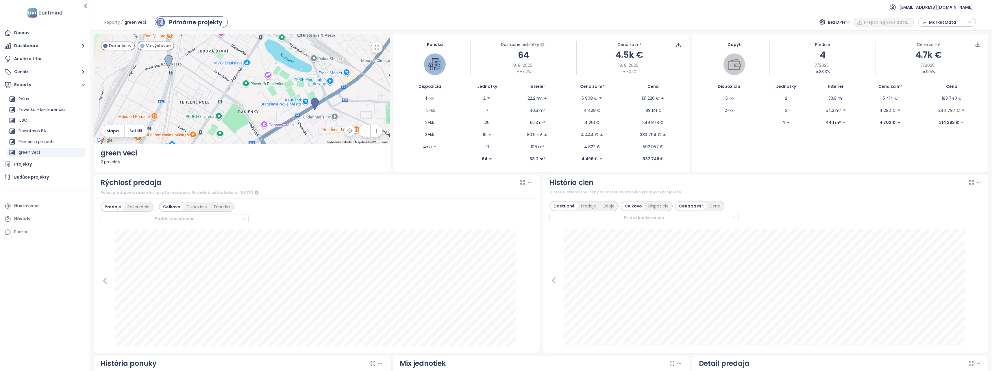
click at [927, 21] on div "Market Data" at bounding box center [946, 22] width 51 height 9
click at [927, 86] on button "Stiahnuť" at bounding box center [946, 86] width 51 height 9
